Goal: Task Accomplishment & Management: Use online tool/utility

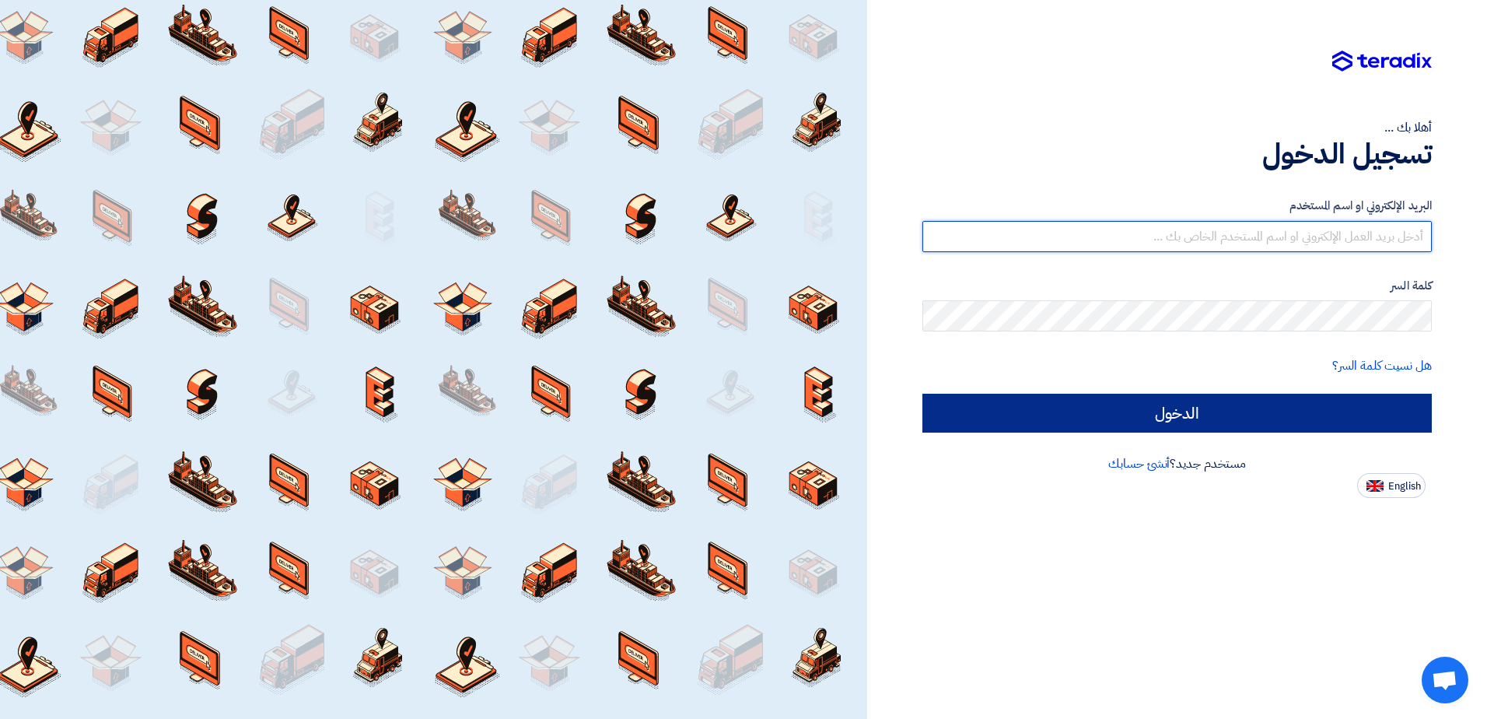
type input "[EMAIL_ADDRESS][DOMAIN_NAME]"
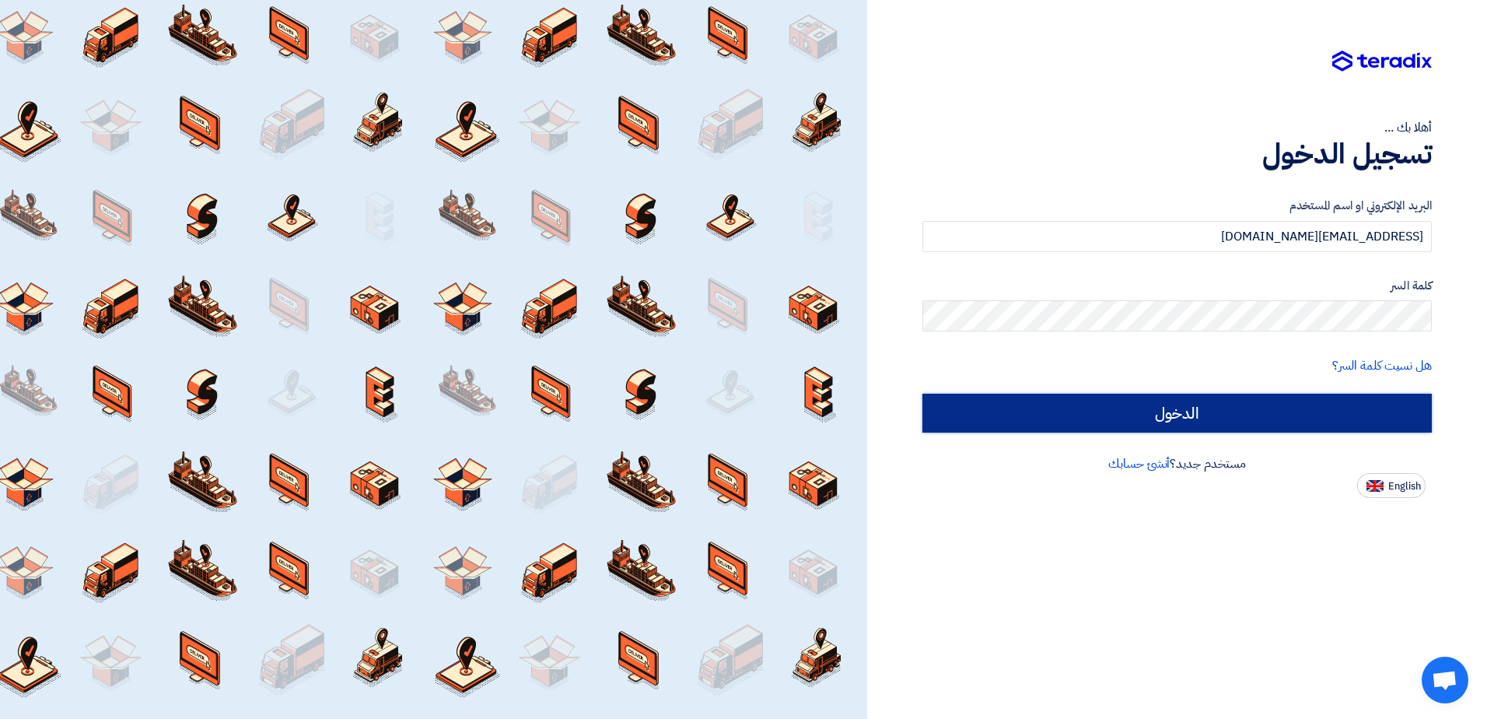
click at [1148, 406] on input "الدخول" at bounding box center [1176, 413] width 509 height 39
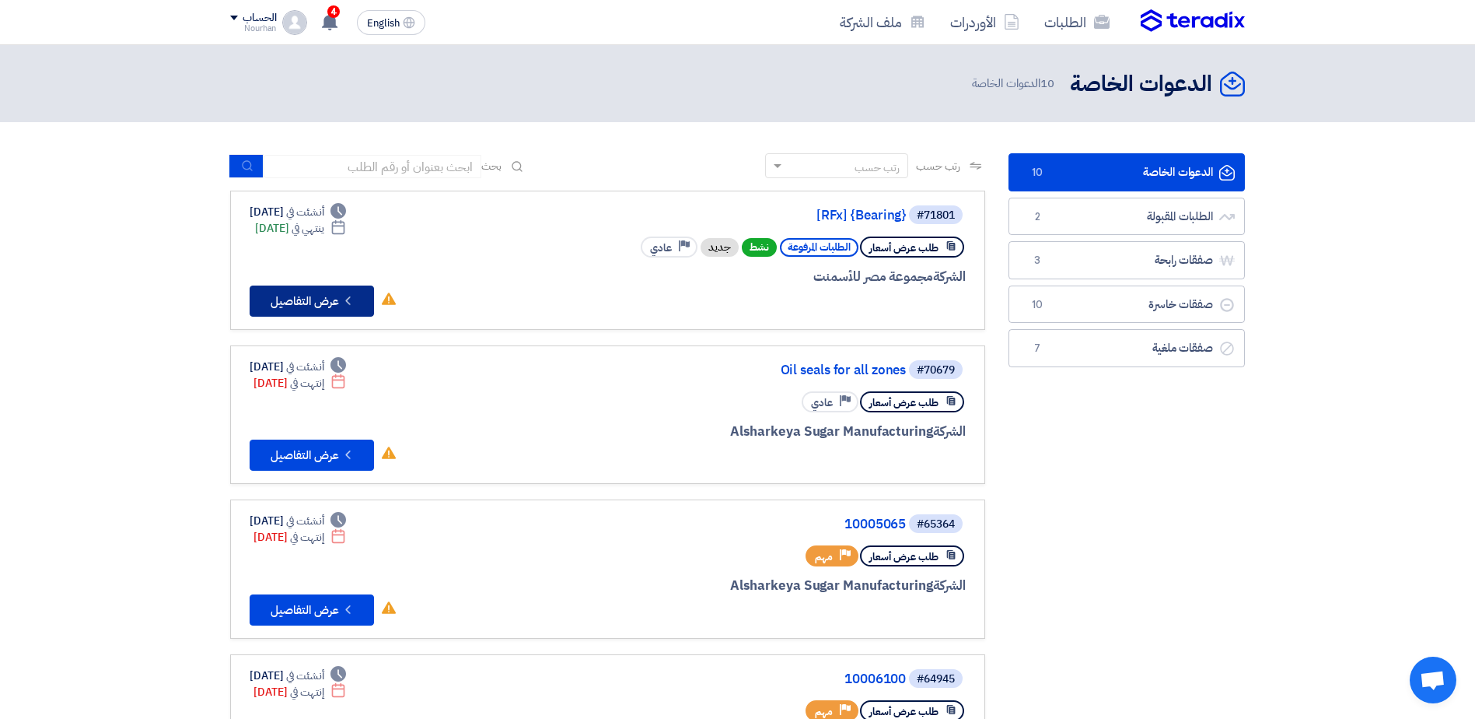
click at [294, 288] on button "Check details عرض التفاصيل" at bounding box center [312, 300] width 124 height 31
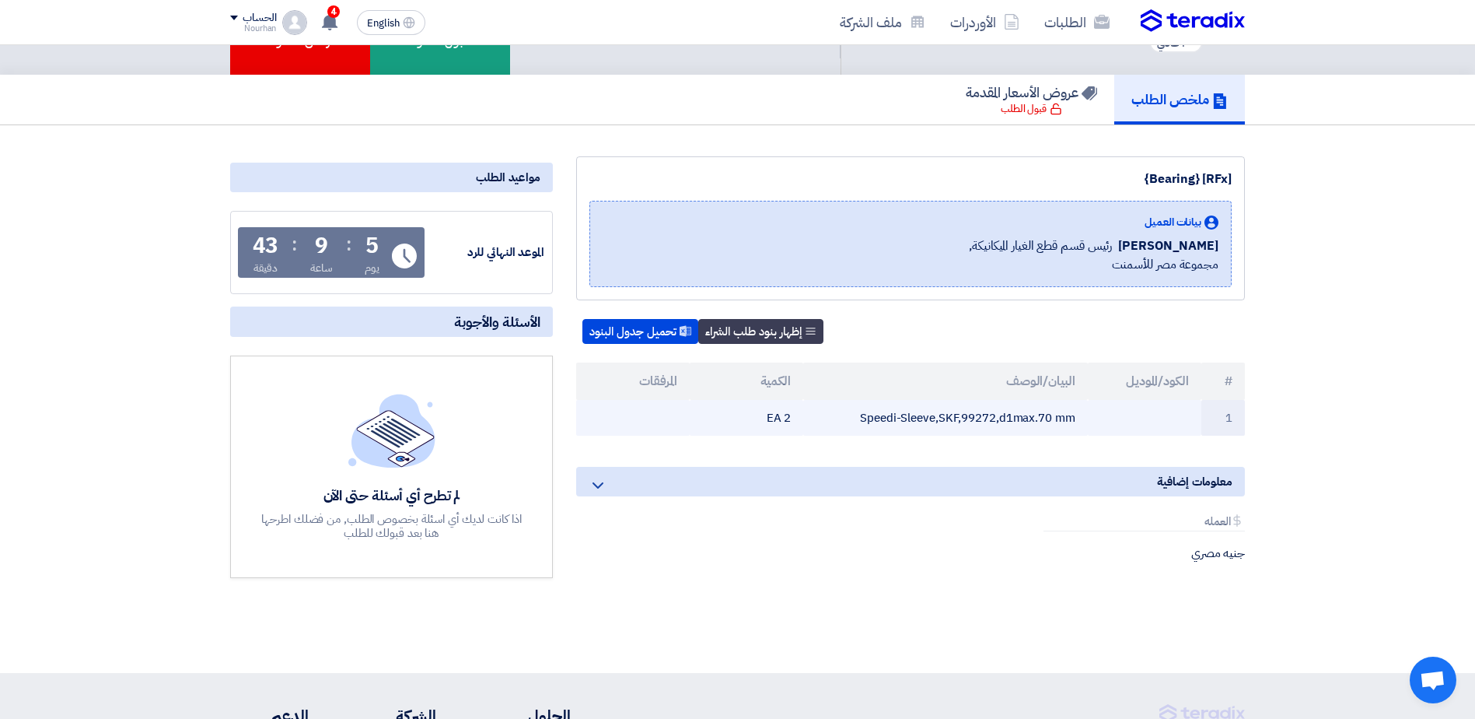
scroll to position [78, 0]
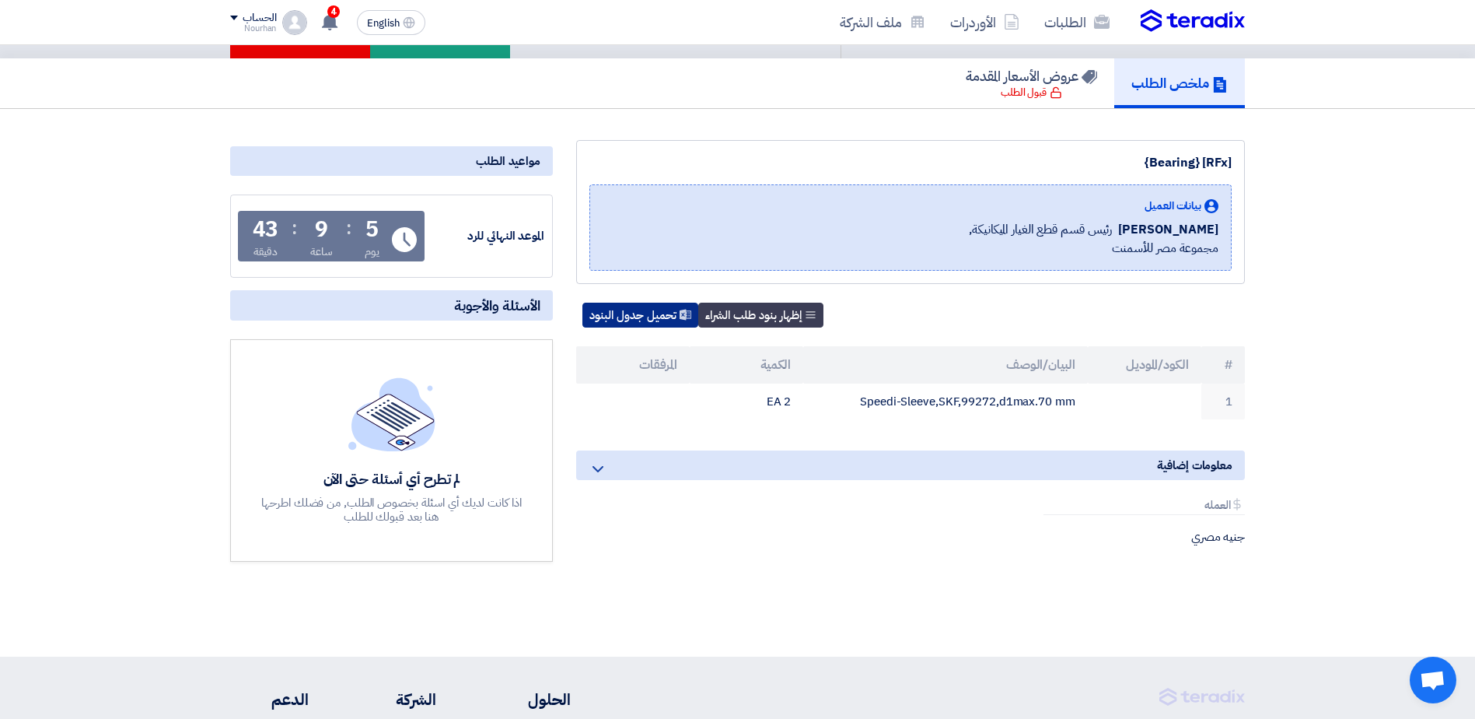
click at [648, 321] on button "تحميل جدول البنود" at bounding box center [641, 315] width 116 height 25
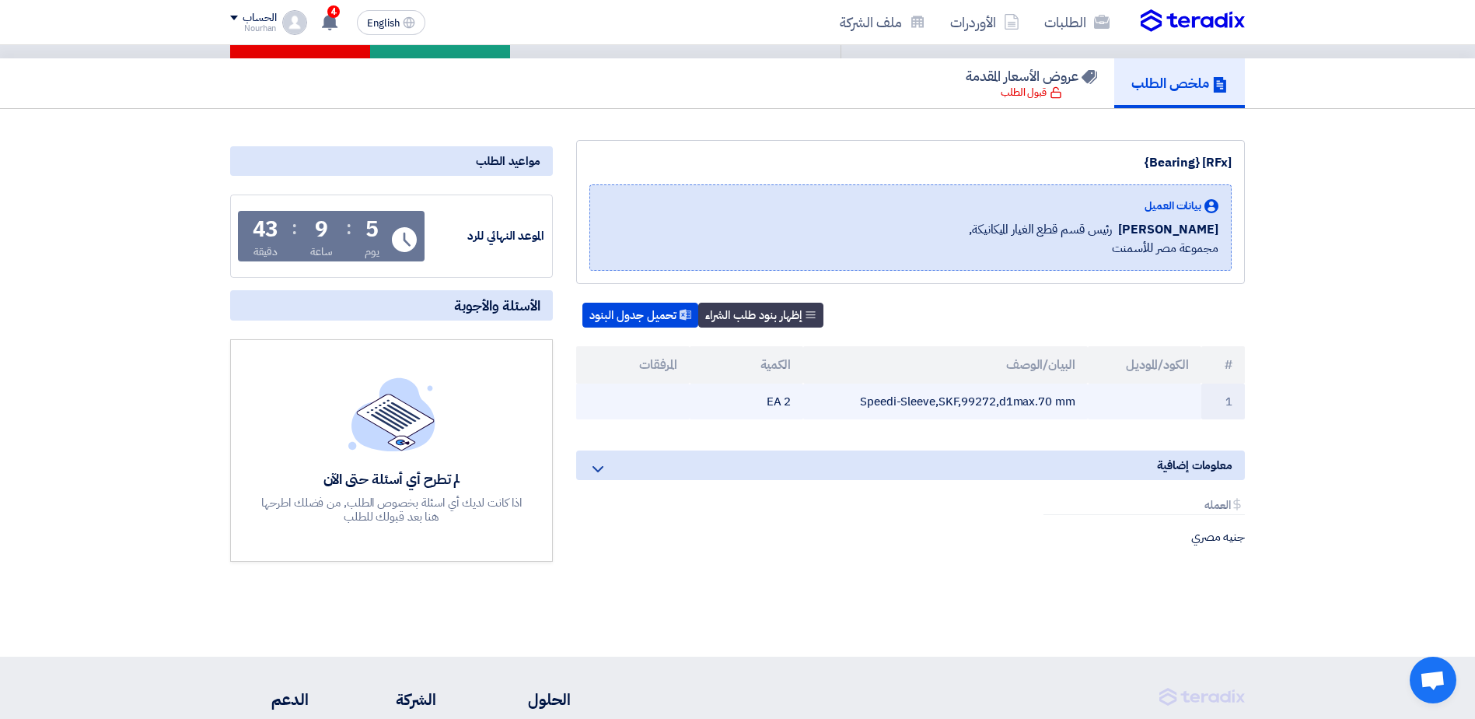
drag, startPoint x: 961, startPoint y: 404, endPoint x: 994, endPoint y: 401, distance: 33.6
click at [994, 401] on td "Speedi-Sleeve,SKF,99272,d1max.70 mm" at bounding box center [945, 401] width 284 height 37
copy td "99272"
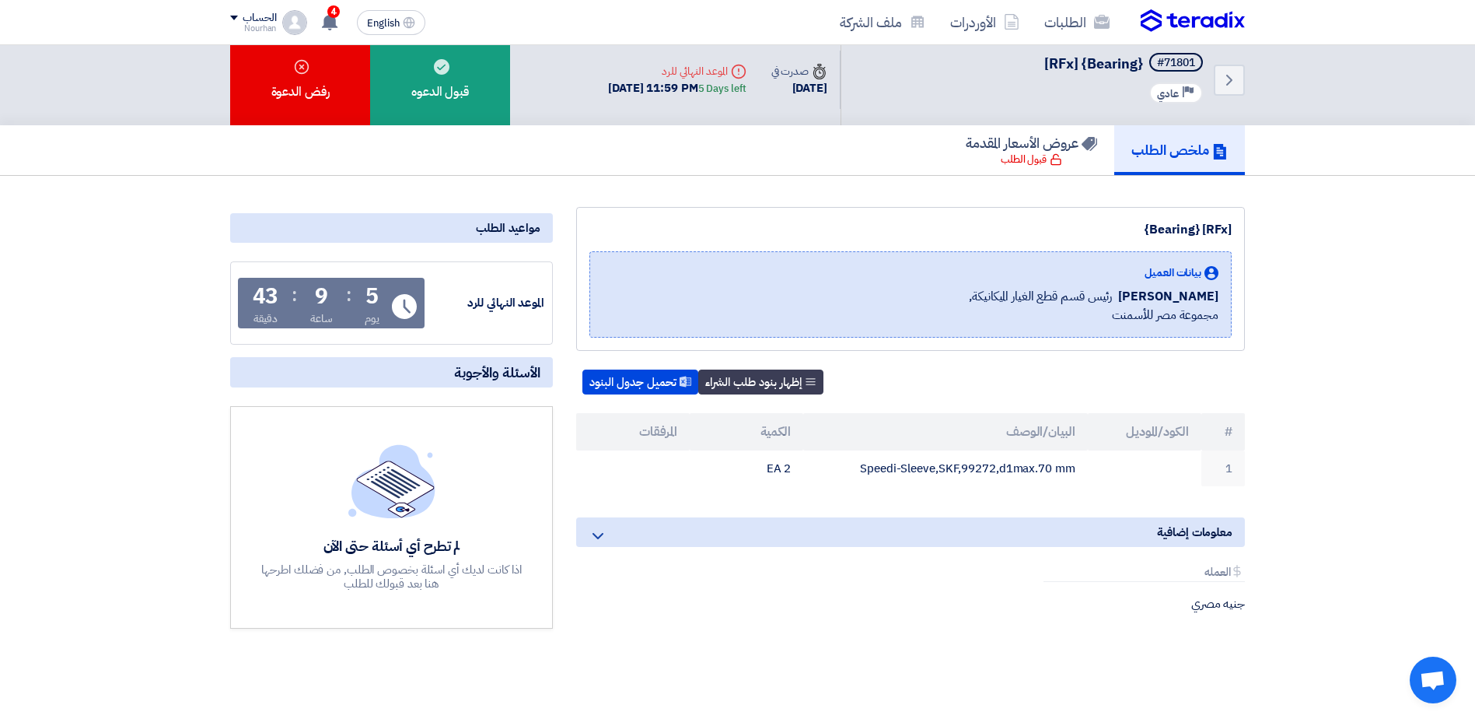
scroll to position [0, 0]
